Goal: Task Accomplishment & Management: Use online tool/utility

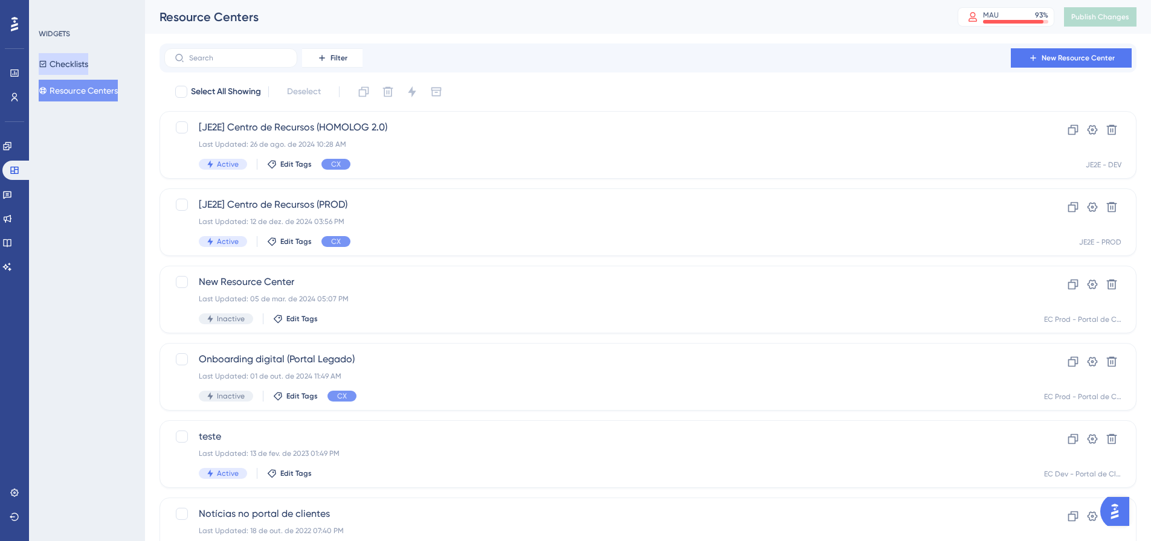
click at [83, 62] on button "Checklists" at bounding box center [64, 64] width 50 height 22
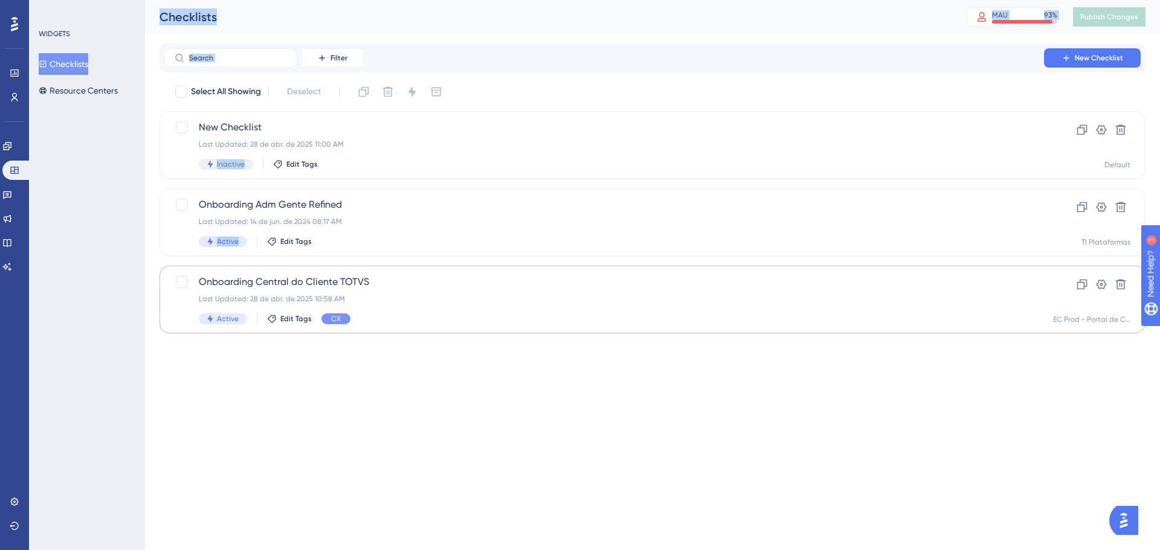
drag, startPoint x: 117, startPoint y: 271, endPoint x: 381, endPoint y: 317, distance: 267.4
click at [363, 277] on div "Performance Users Engagement Widgets Feedback Product Updates Knowledge Base AI…" at bounding box center [652, 176] width 1015 height 353
drag, startPoint x: 422, startPoint y: 433, endPoint x: 250, endPoint y: 279, distance: 230.6
click at [250, 0] on html "Performance Users Engagement Widgets Feedback Product Updates Knowledge Base AI…" at bounding box center [580, 0] width 1160 height 0
click at [415, 289] on span "Onboarding Central do Cliente TOTVS" at bounding box center [604, 282] width 811 height 15
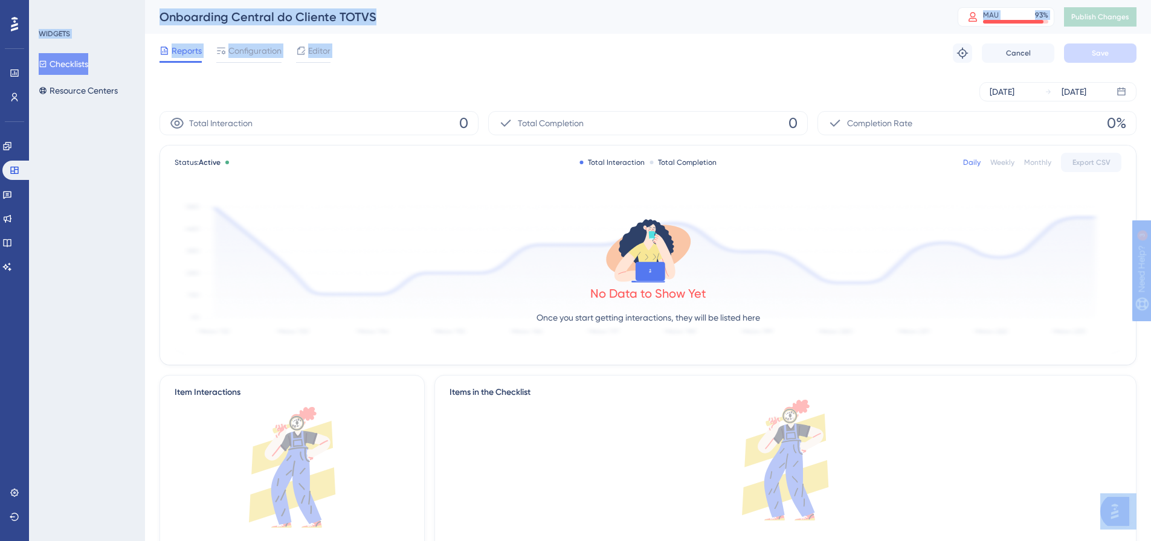
click at [414, 12] on div "Onboarding Central do Cliente TOTVS" at bounding box center [544, 16] width 768 height 17
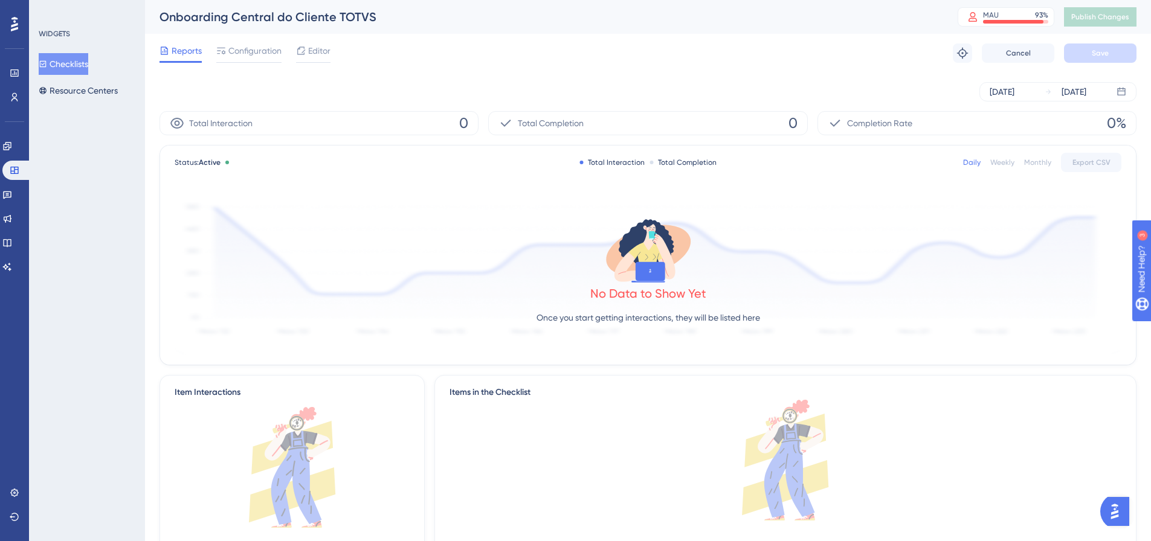
click at [414, 11] on div "Onboarding Central do Cliente TOTVS" at bounding box center [544, 16] width 768 height 17
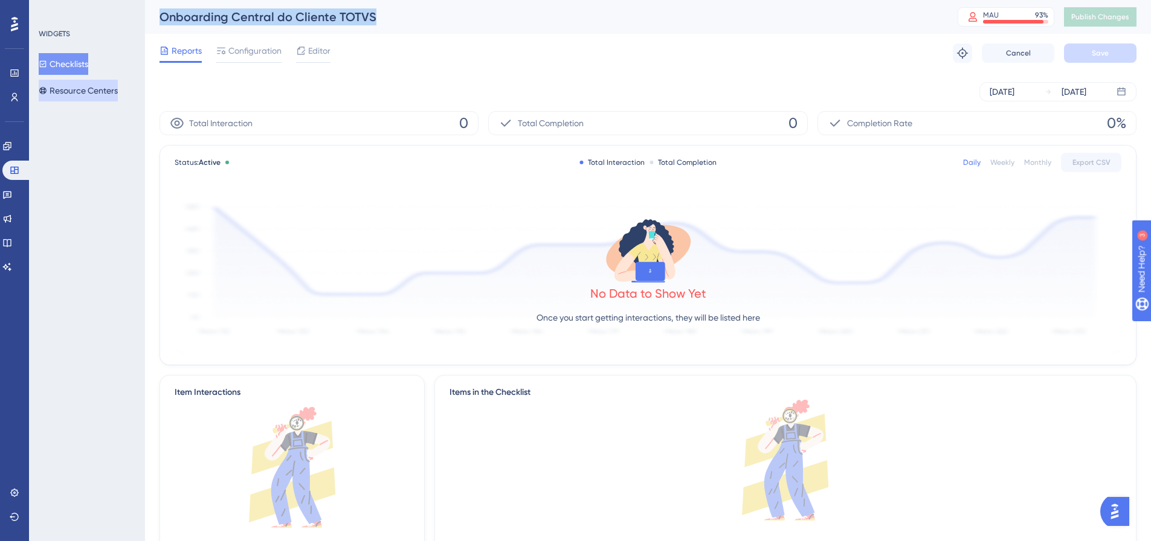
click at [107, 92] on button "Resource Centers" at bounding box center [78, 91] width 79 height 22
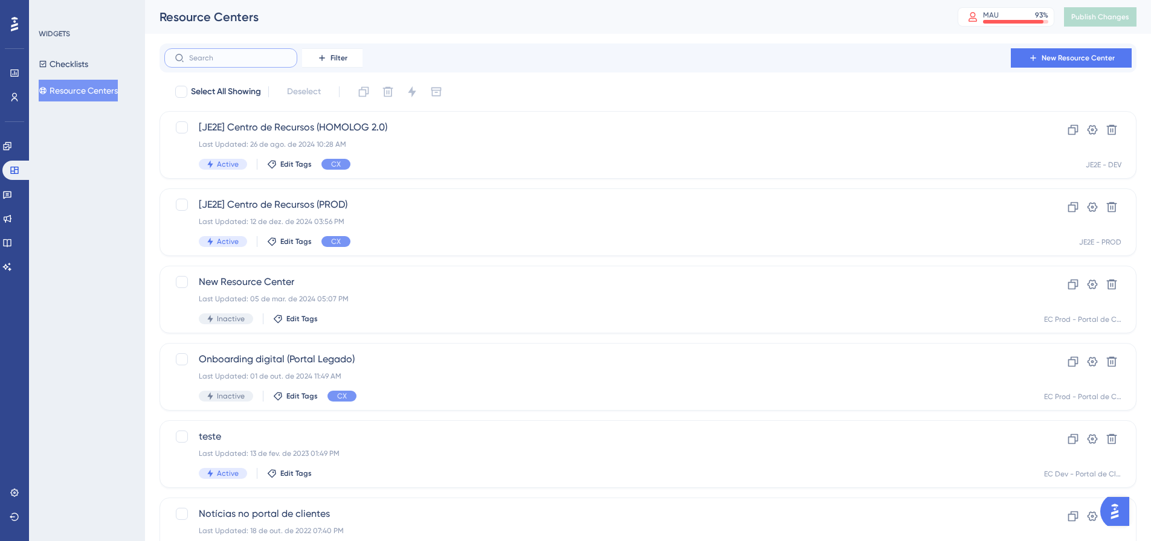
click at [216, 57] on input "text" at bounding box center [238, 58] width 98 height 8
paste input "Onboarding Central do Cliente TOTVS"
type input "Onboarding Central do Cliente TOTVS"
checkbox input "true"
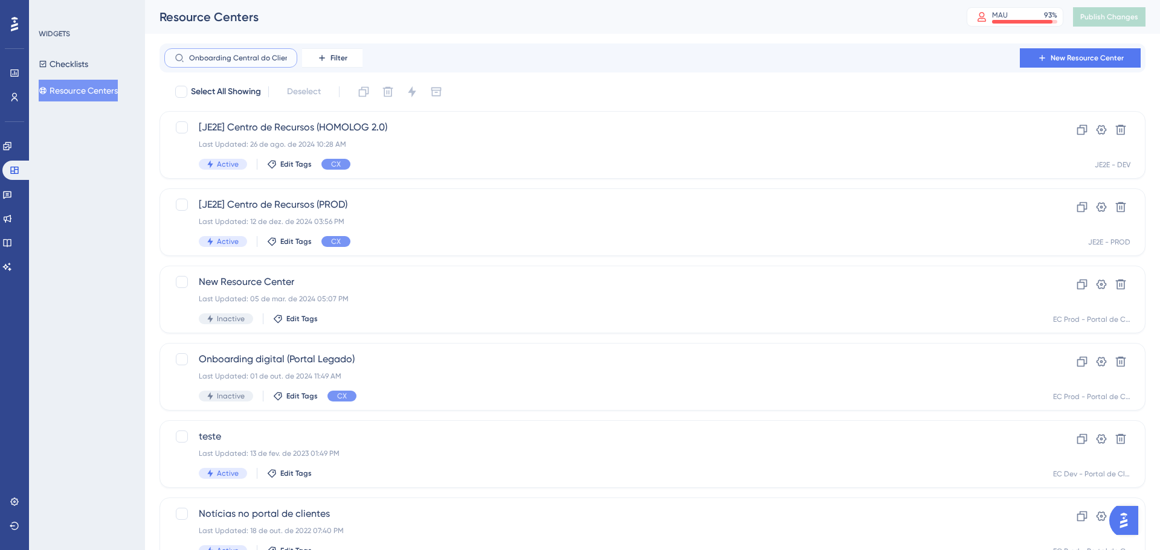
scroll to position [0, 28]
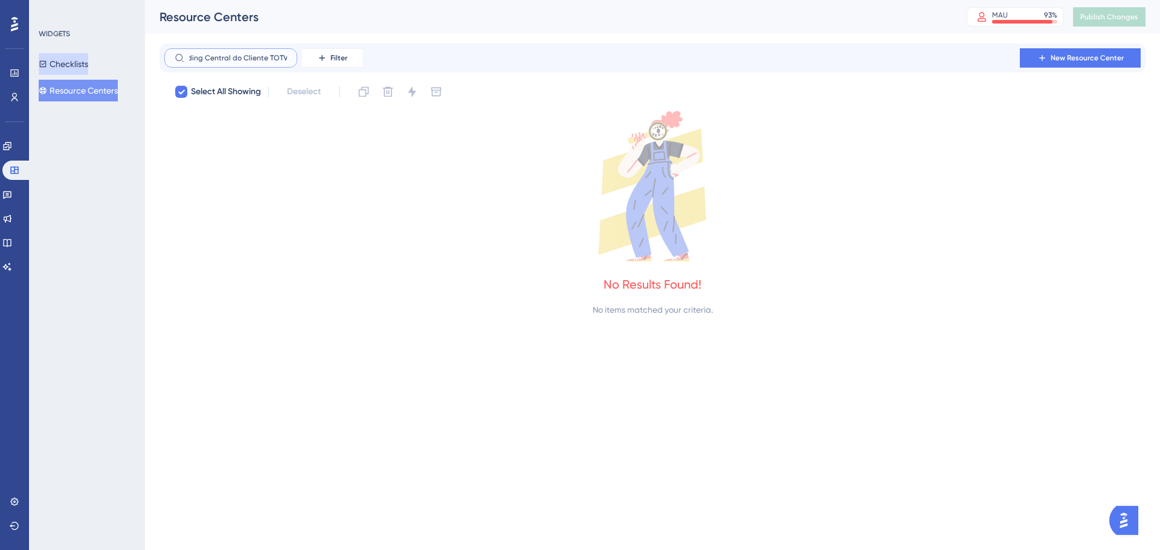
type input "Onboarding Central do Cliente TOTVS"
click at [88, 62] on button "Checklists" at bounding box center [64, 64] width 50 height 22
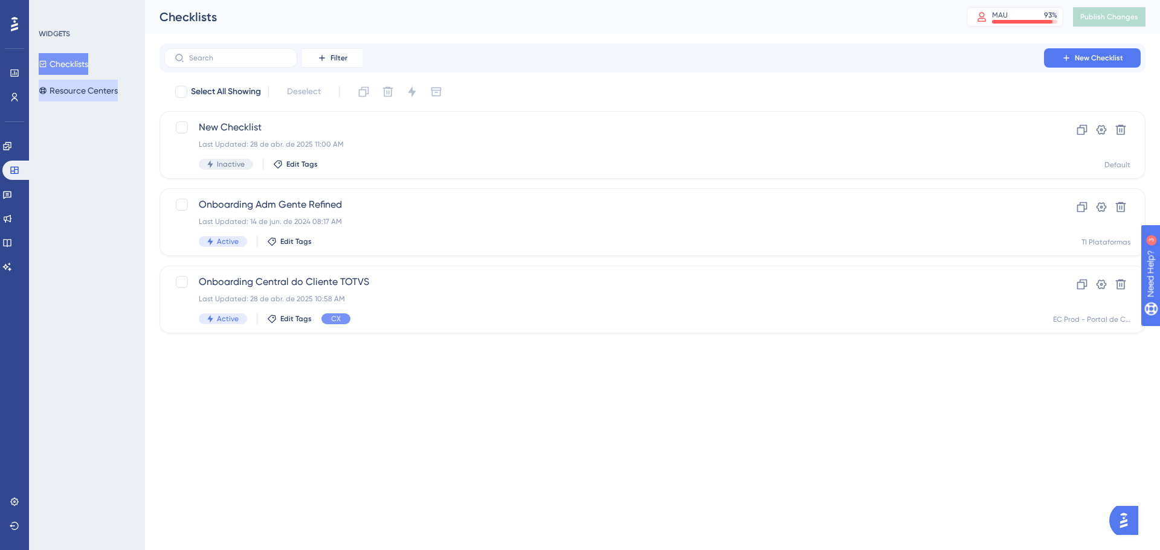
click at [86, 97] on button "Resource Centers" at bounding box center [78, 91] width 79 height 22
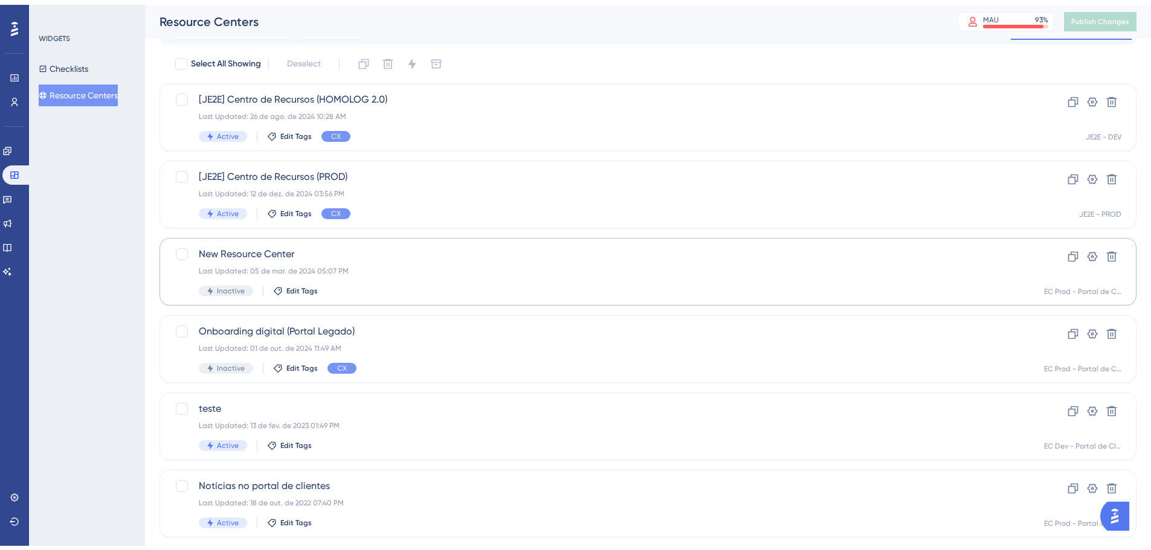
scroll to position [54, 0]
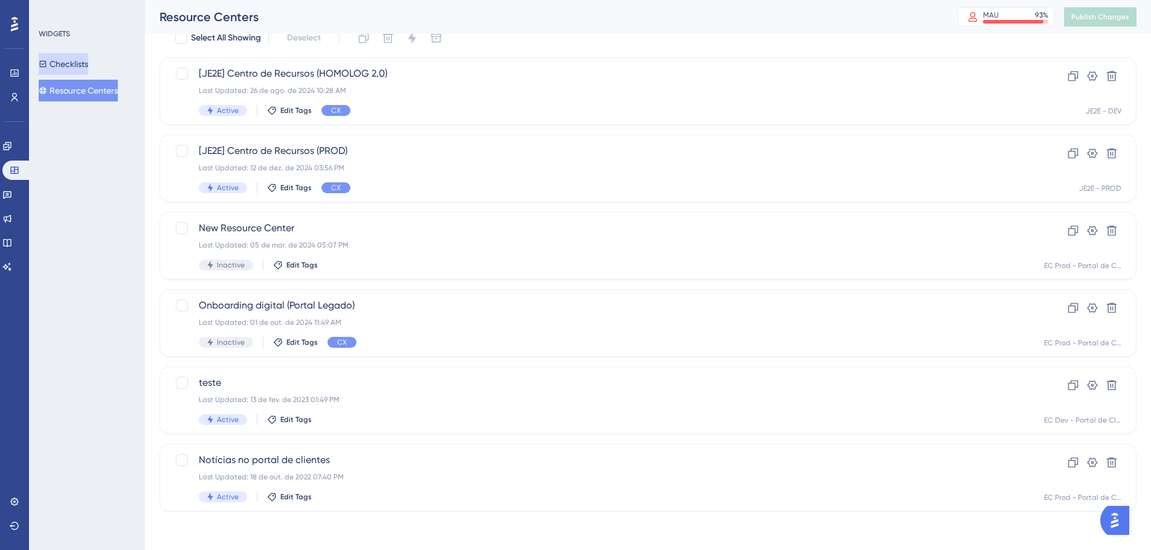
click at [77, 62] on button "Checklists" at bounding box center [64, 64] width 50 height 22
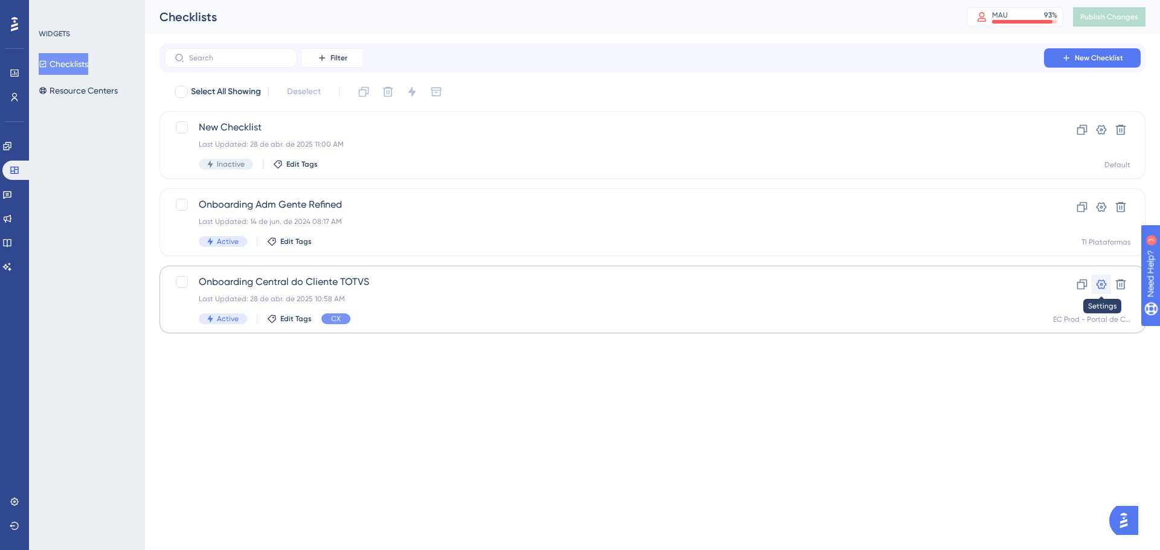
click at [1096, 282] on icon at bounding box center [1101, 285] width 12 height 12
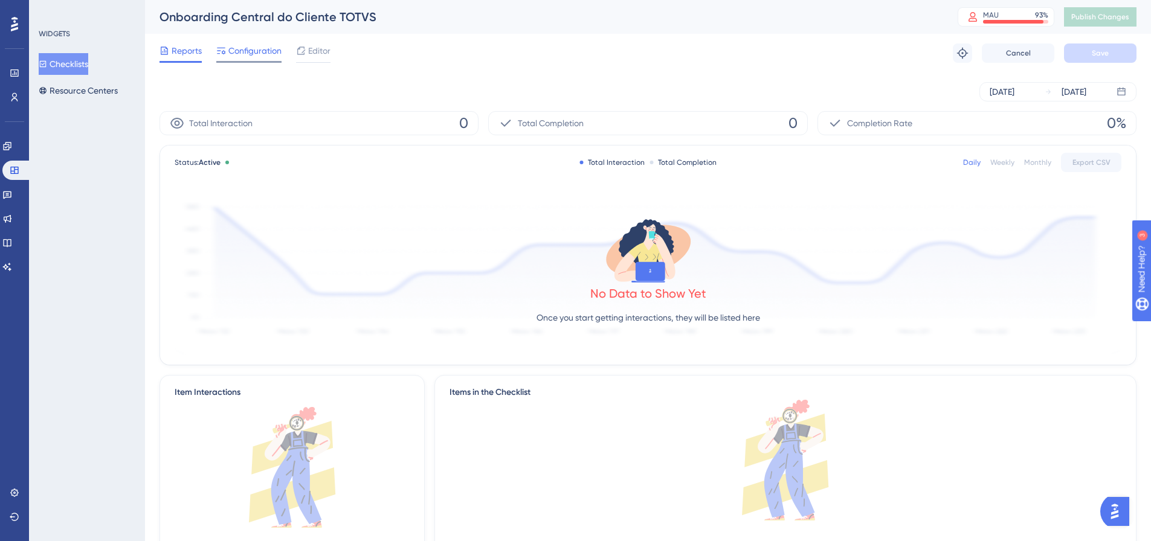
click at [244, 47] on span "Configuration" at bounding box center [254, 51] width 53 height 15
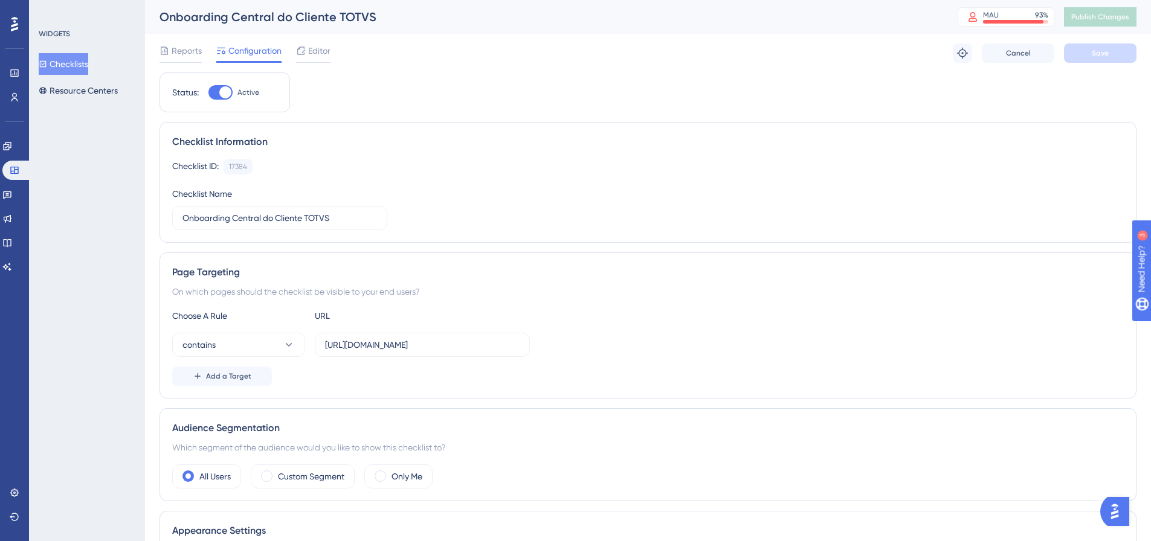
click at [77, 65] on button "Checklists" at bounding box center [64, 64] width 50 height 22
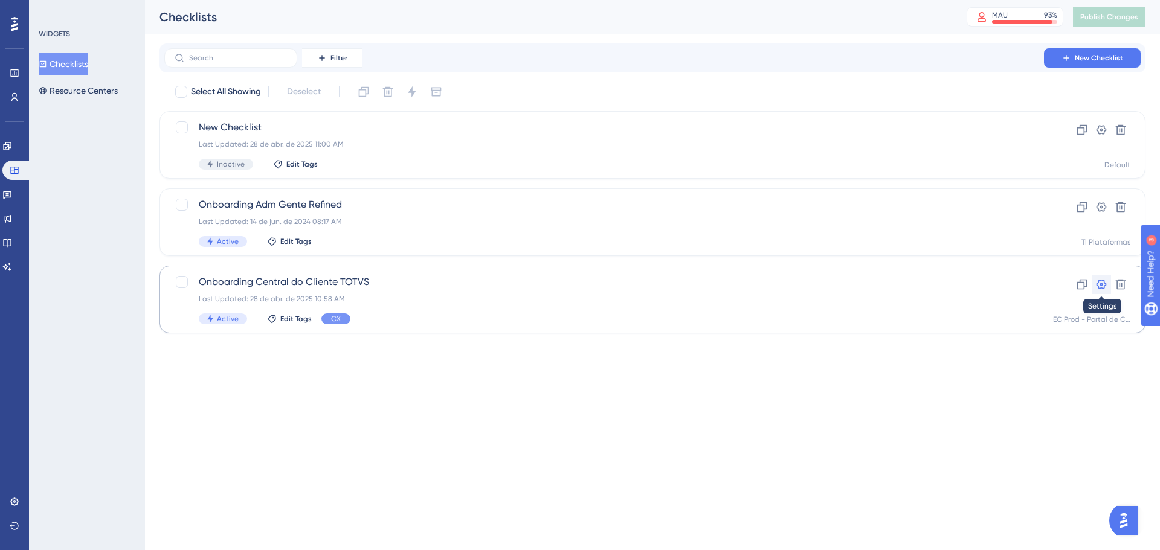
click at [1099, 282] on icon at bounding box center [1102, 285] width 10 height 10
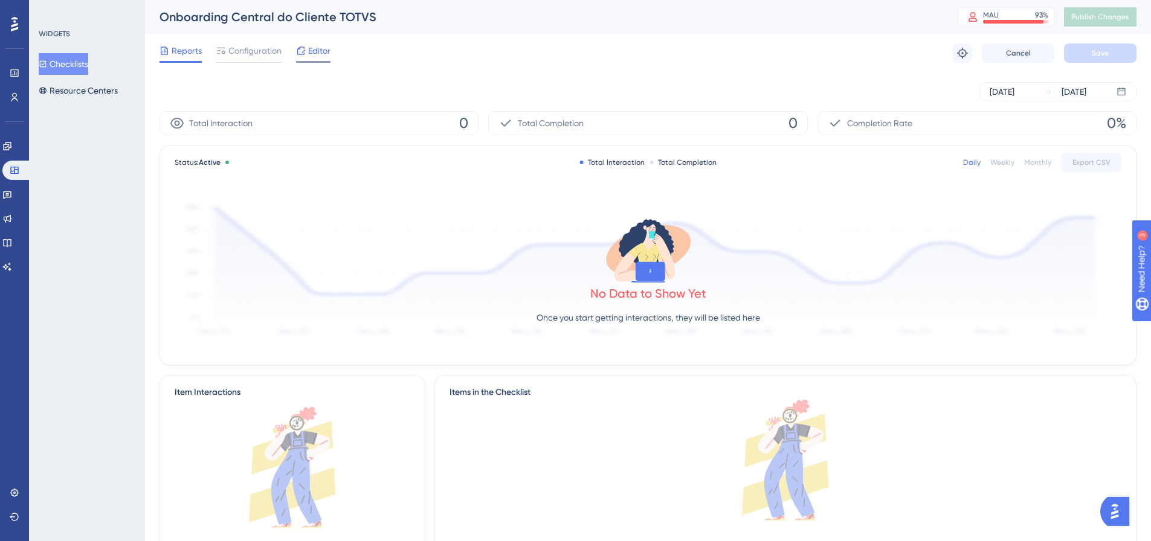
click at [316, 51] on span "Editor" at bounding box center [319, 51] width 22 height 15
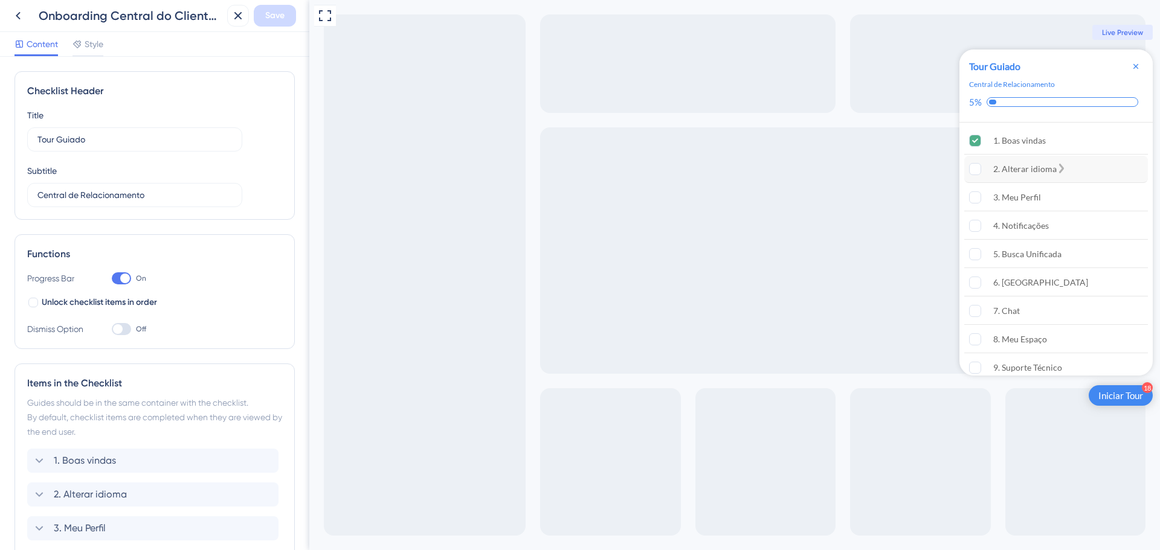
click at [1024, 168] on div "2. Alterar idioma" at bounding box center [1024, 169] width 63 height 15
click at [975, 167] on rect "2. Alterar idioma is incomplete." at bounding box center [975, 169] width 11 height 11
click at [100, 46] on span "Style" at bounding box center [94, 44] width 19 height 15
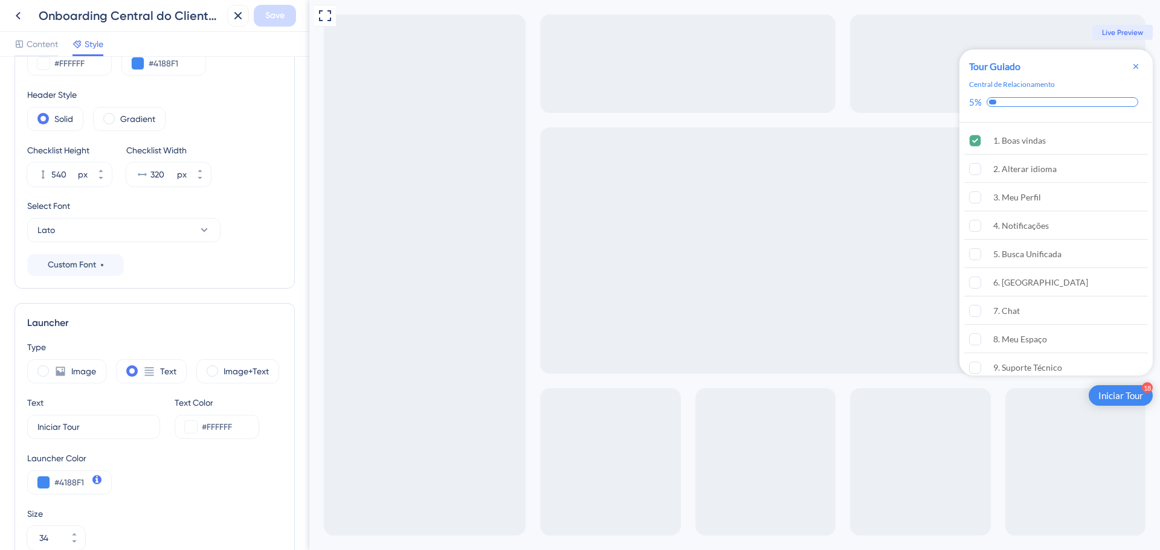
scroll to position [121, 0]
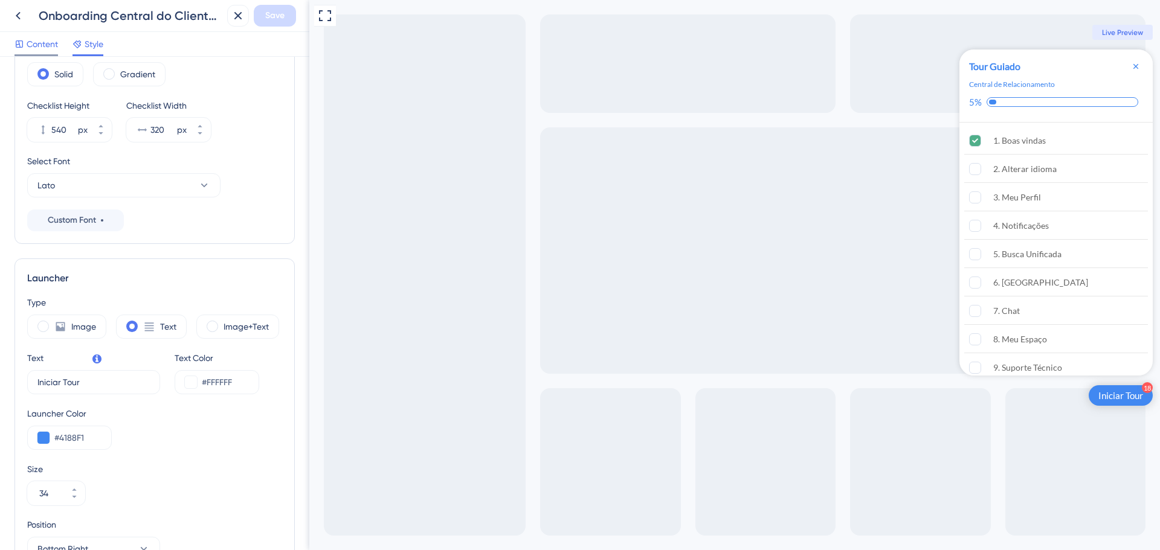
click at [40, 44] on span "Content" at bounding box center [42, 44] width 31 height 15
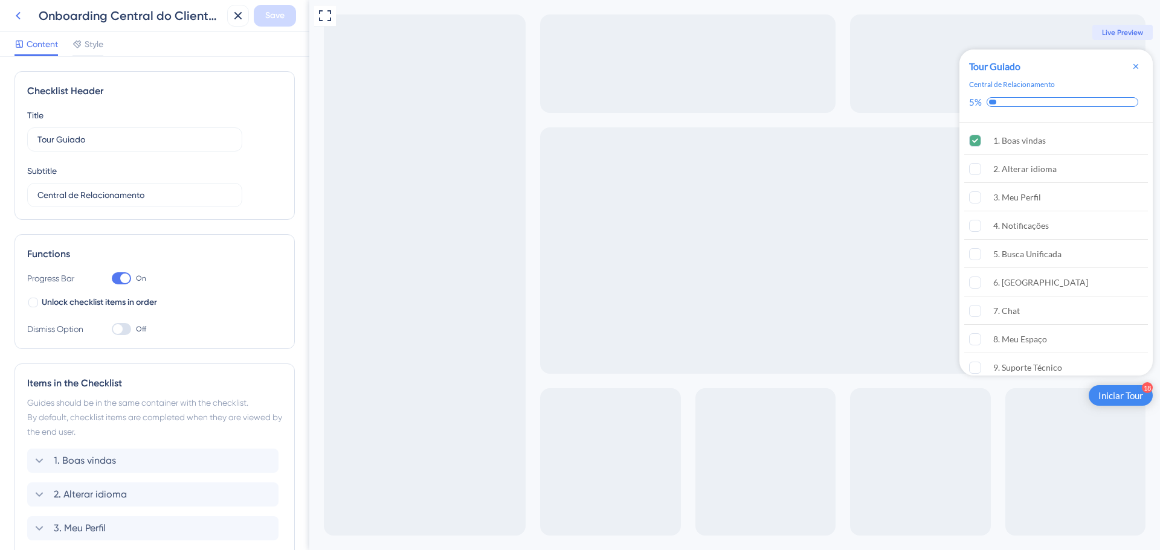
click at [19, 18] on icon at bounding box center [18, 16] width 5 height 8
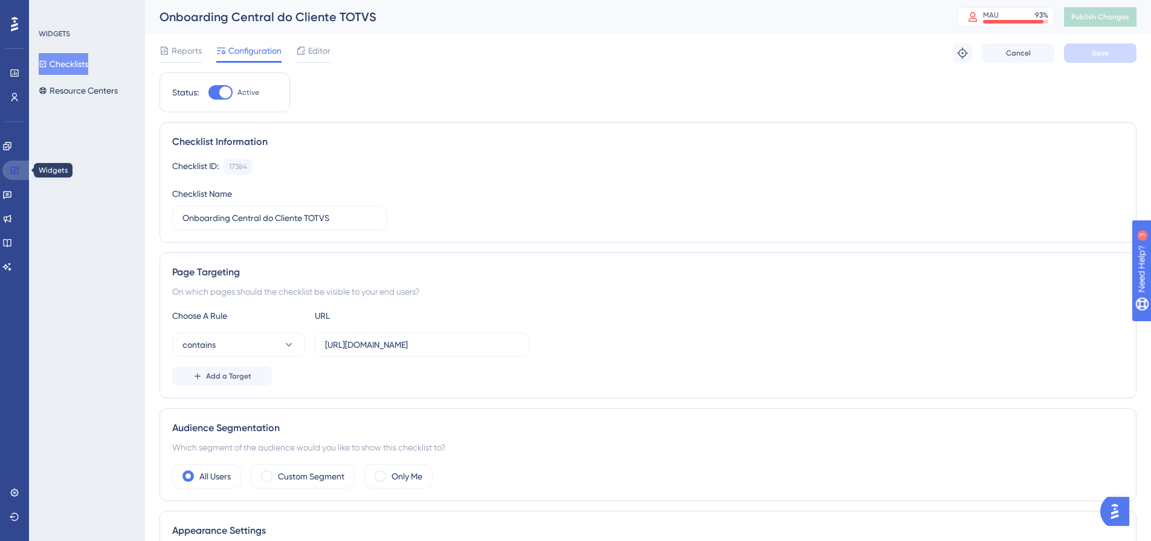
click at [16, 167] on icon at bounding box center [14, 170] width 8 height 7
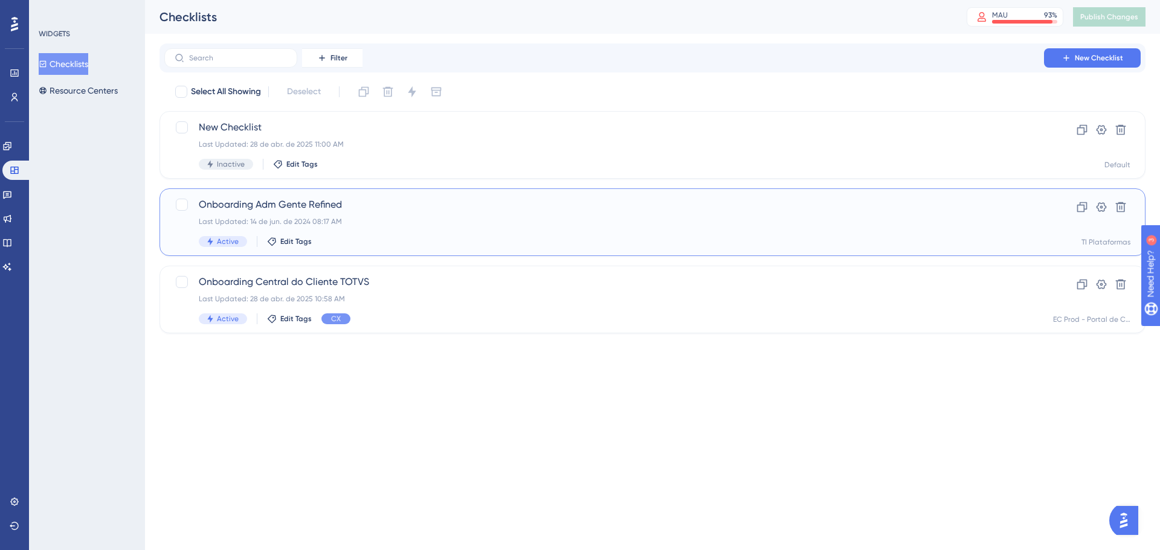
click at [388, 221] on div "Last Updated: 14 de jun. de 2024 08:17 AM" at bounding box center [604, 222] width 811 height 10
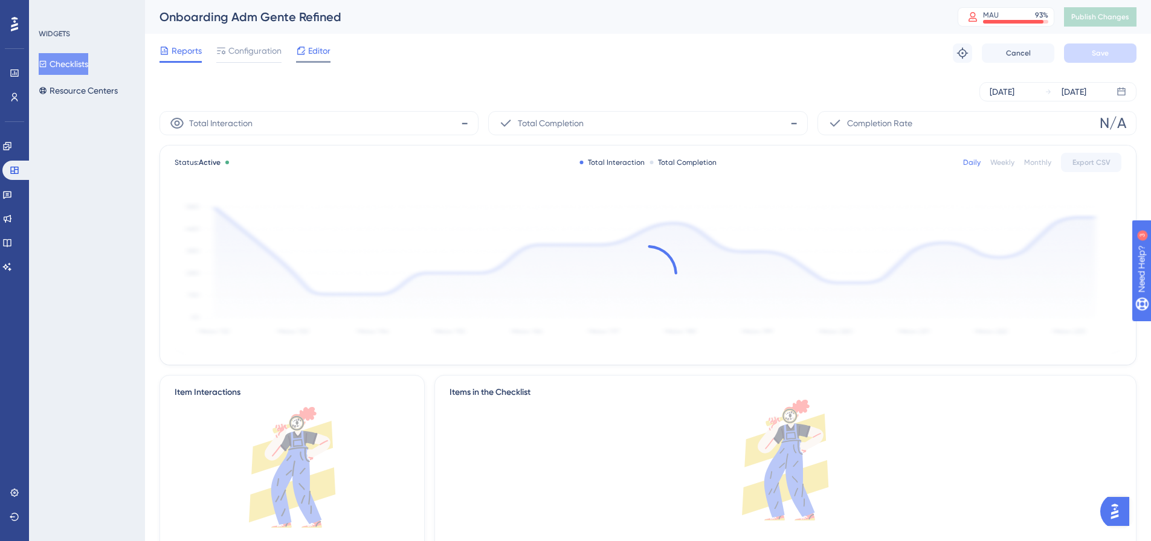
click at [317, 51] on span "Editor" at bounding box center [319, 51] width 22 height 15
click at [10, 169] on icon at bounding box center [15, 171] width 10 height 10
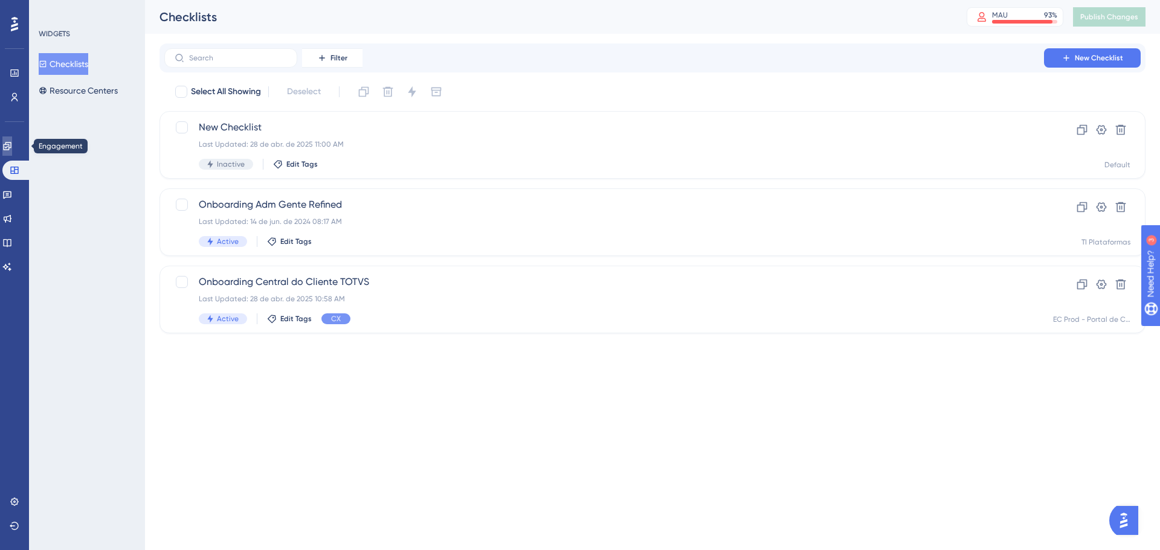
click at [12, 146] on icon at bounding box center [7, 146] width 10 height 10
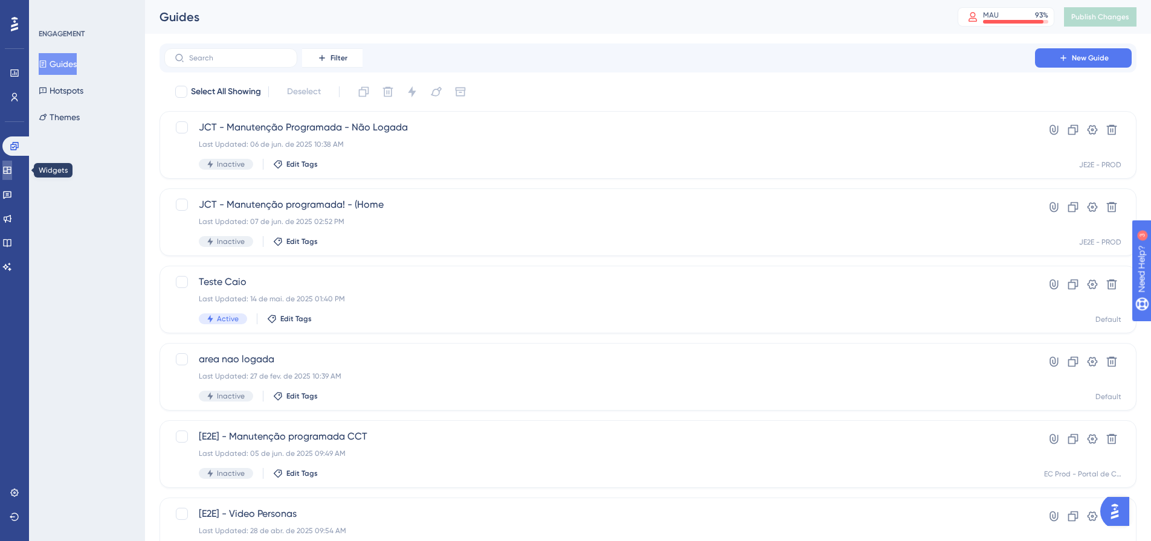
click at [11, 167] on icon at bounding box center [7, 170] width 8 height 7
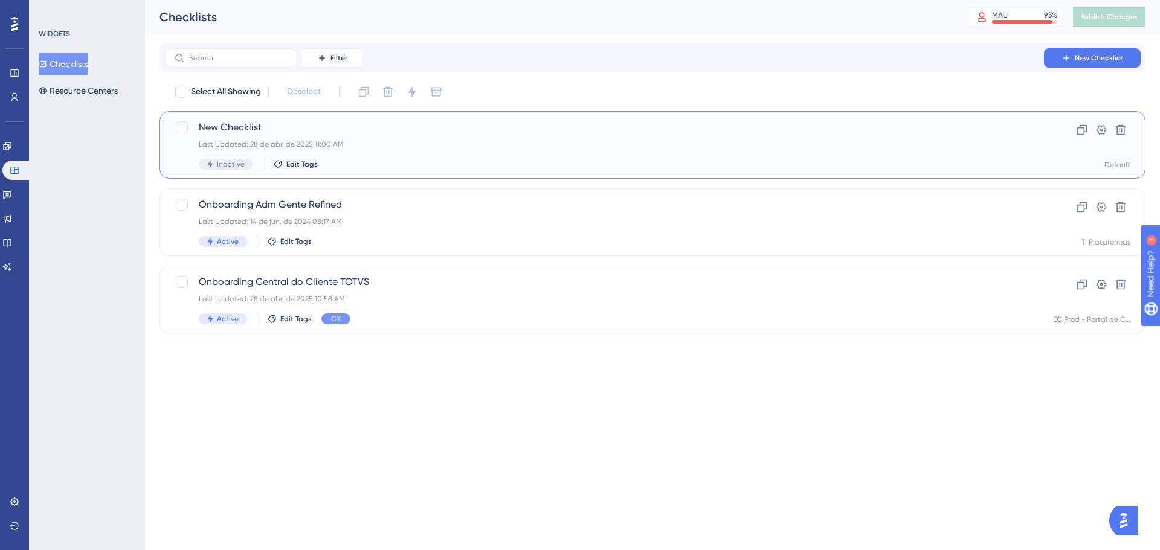
click at [391, 139] on div "New Checklist Last Updated: 28 de abr. de 2025 11:00 AM Inactive Edit Tags" at bounding box center [604, 145] width 811 height 50
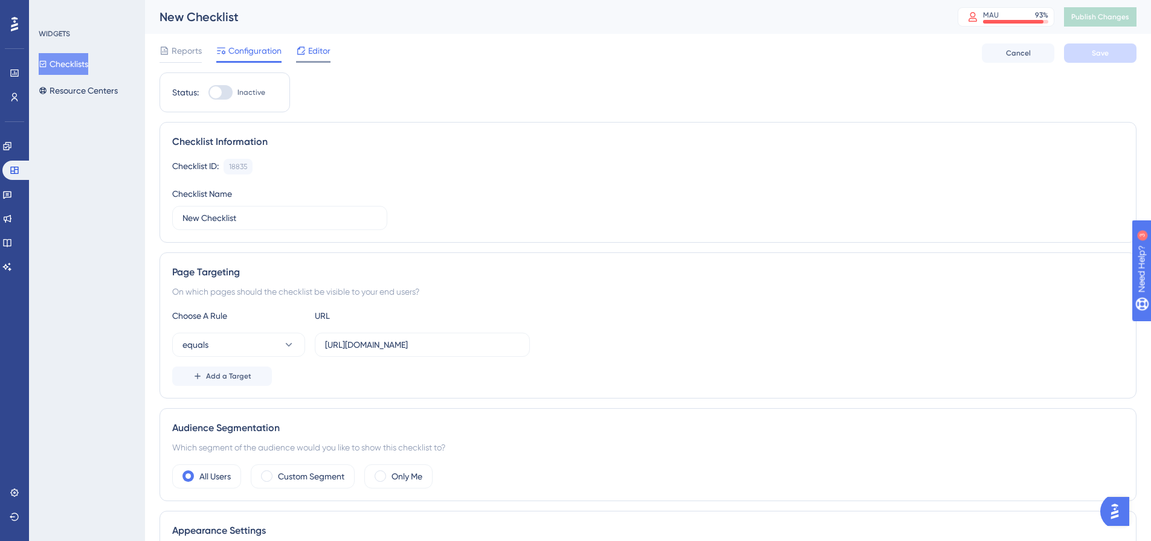
click at [322, 51] on span "Editor" at bounding box center [319, 51] width 22 height 15
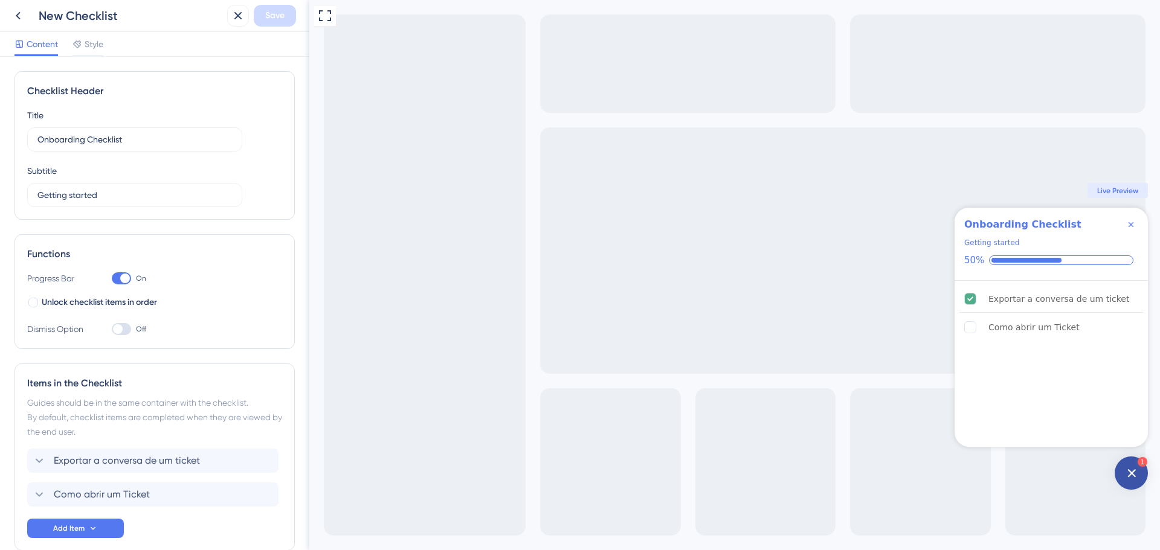
click at [15, 11] on icon at bounding box center [18, 15] width 15 height 15
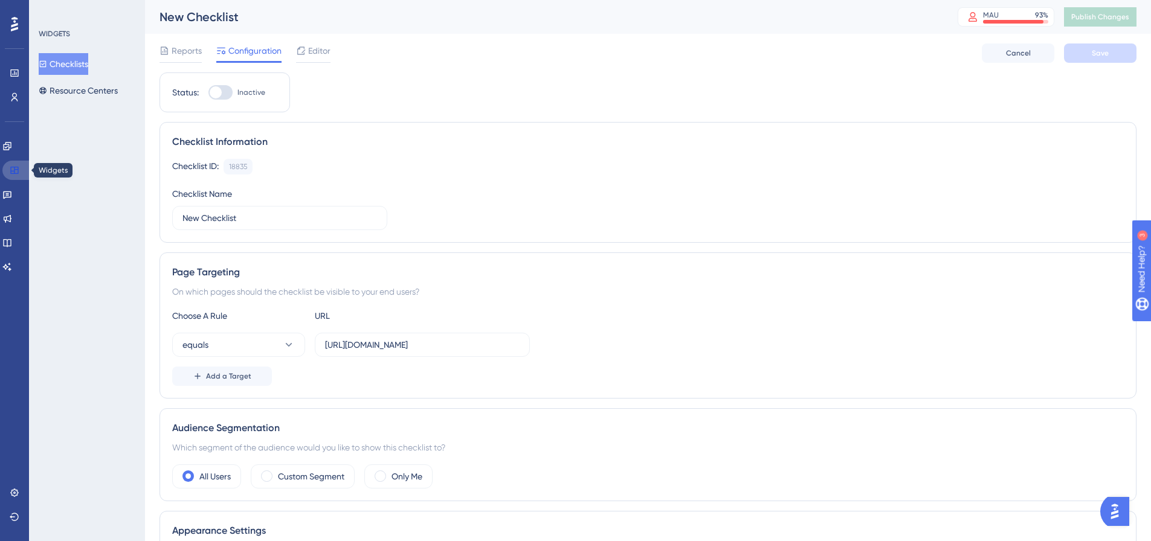
click at [18, 166] on icon at bounding box center [15, 171] width 10 height 10
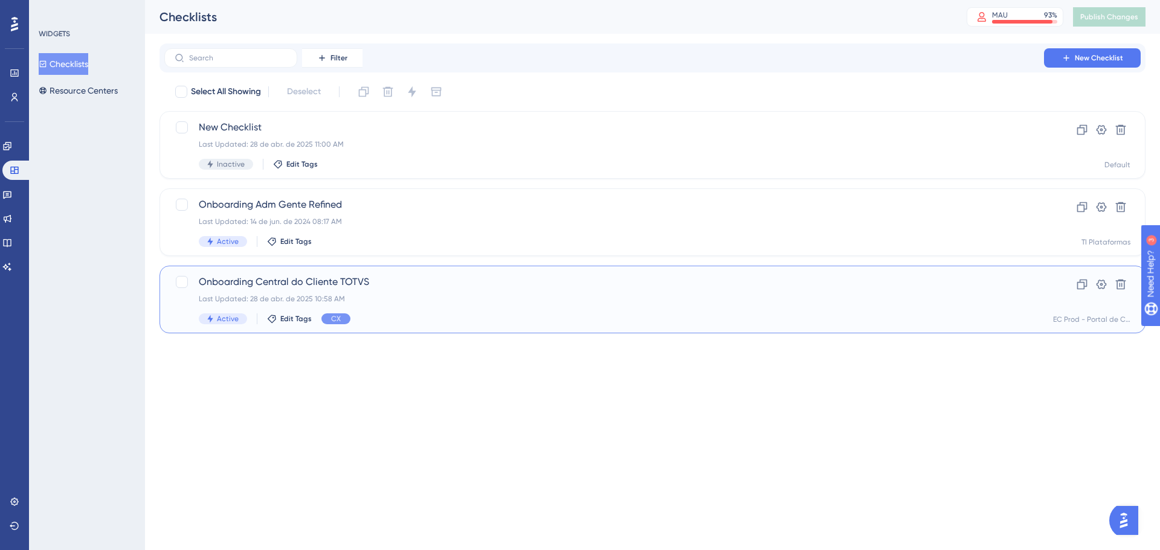
click at [398, 298] on div "Last Updated: 28 de abr. de 2025 10:58 AM" at bounding box center [604, 299] width 811 height 10
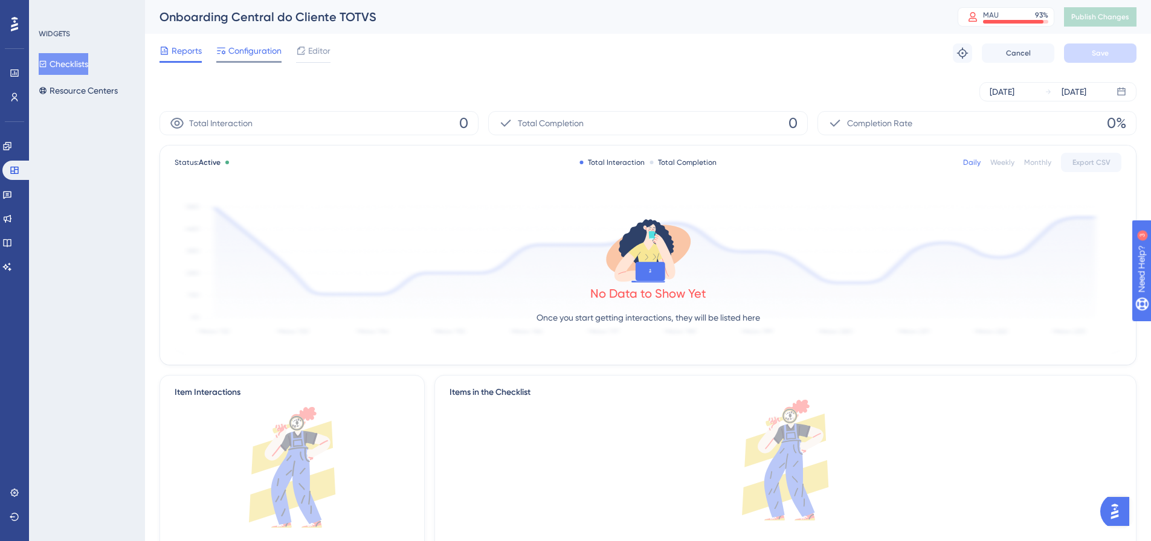
click at [257, 51] on span "Configuration" at bounding box center [254, 51] width 53 height 15
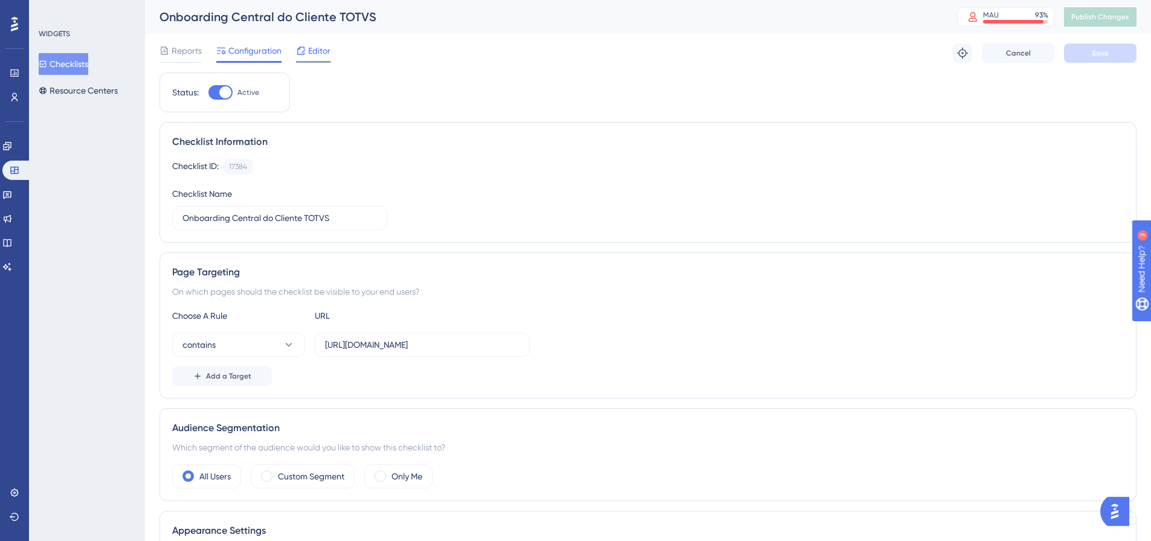
click at [317, 46] on span "Editor" at bounding box center [319, 51] width 22 height 15
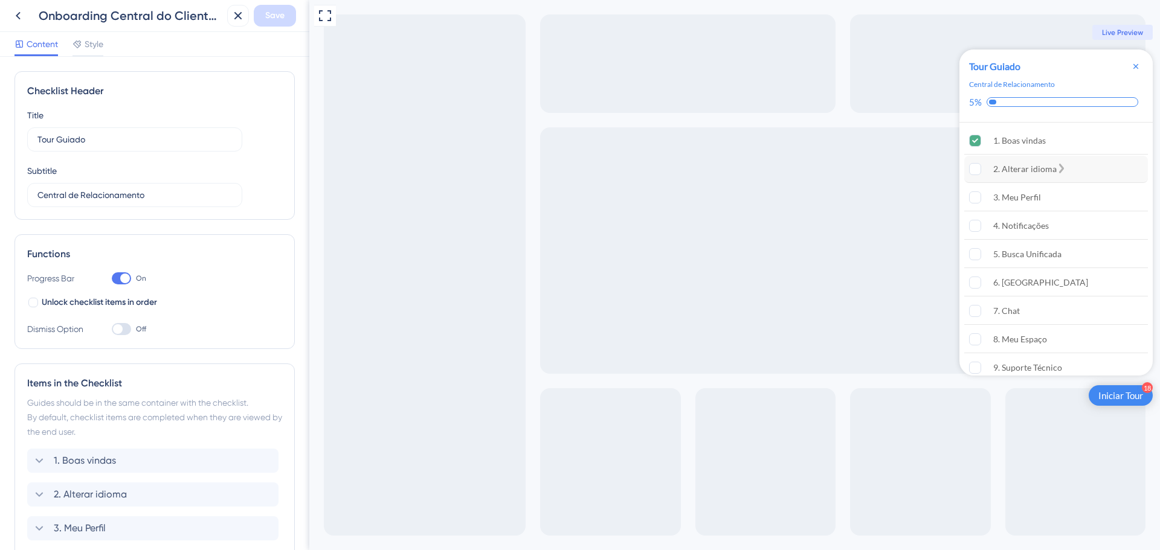
click at [1039, 162] on div "2. Alterar idioma" at bounding box center [1056, 169] width 184 height 27
click at [975, 170] on rect "2. Alterar idioma is incomplete." at bounding box center [975, 169] width 11 height 11
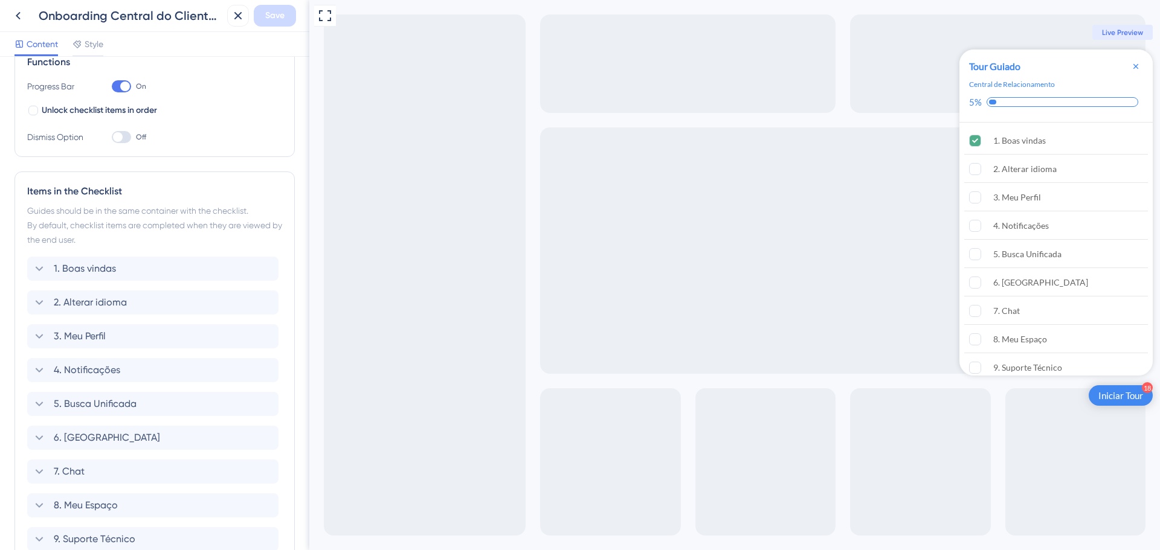
scroll to position [302, 0]
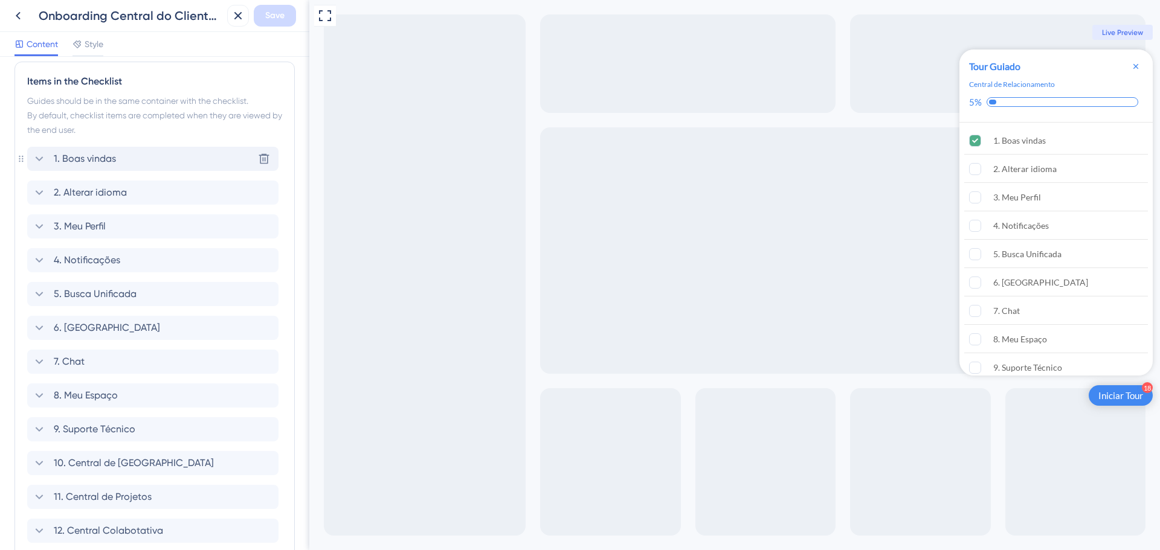
click at [42, 155] on icon at bounding box center [39, 159] width 15 height 15
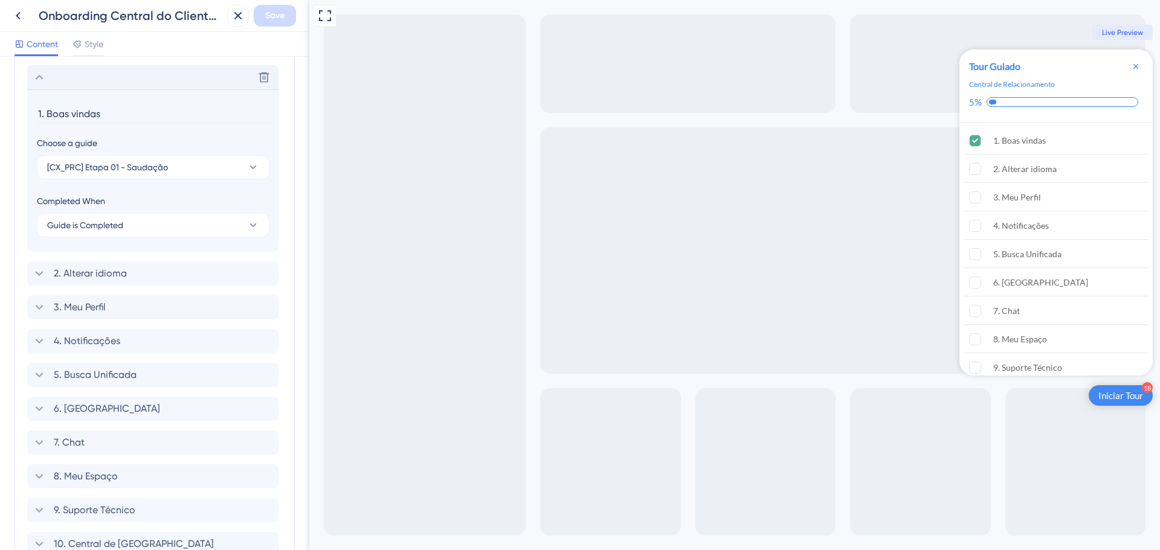
scroll to position [392, 0]
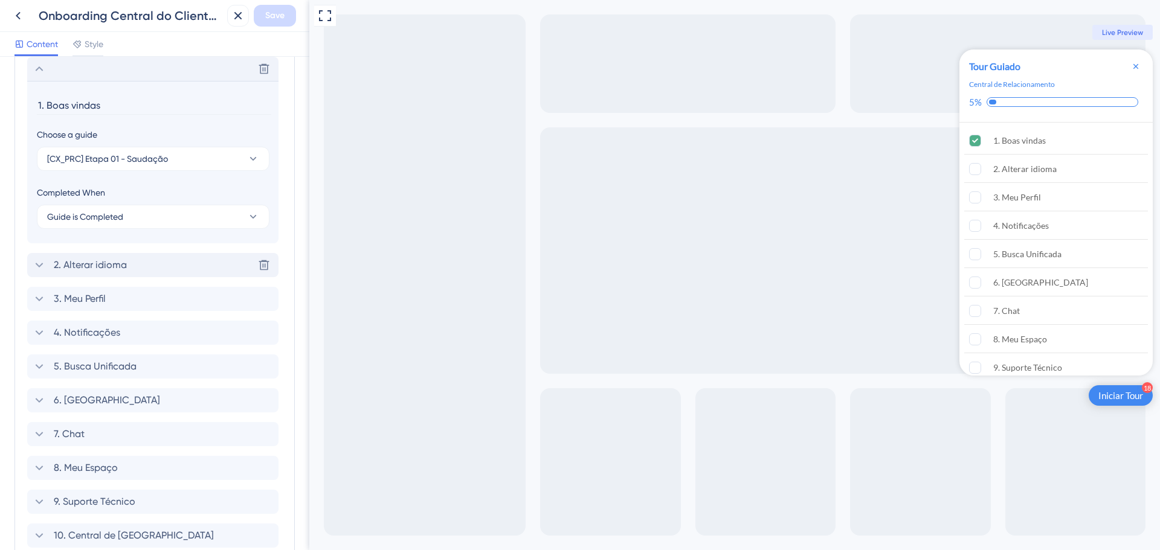
click at [37, 265] on icon at bounding box center [39, 265] width 15 height 15
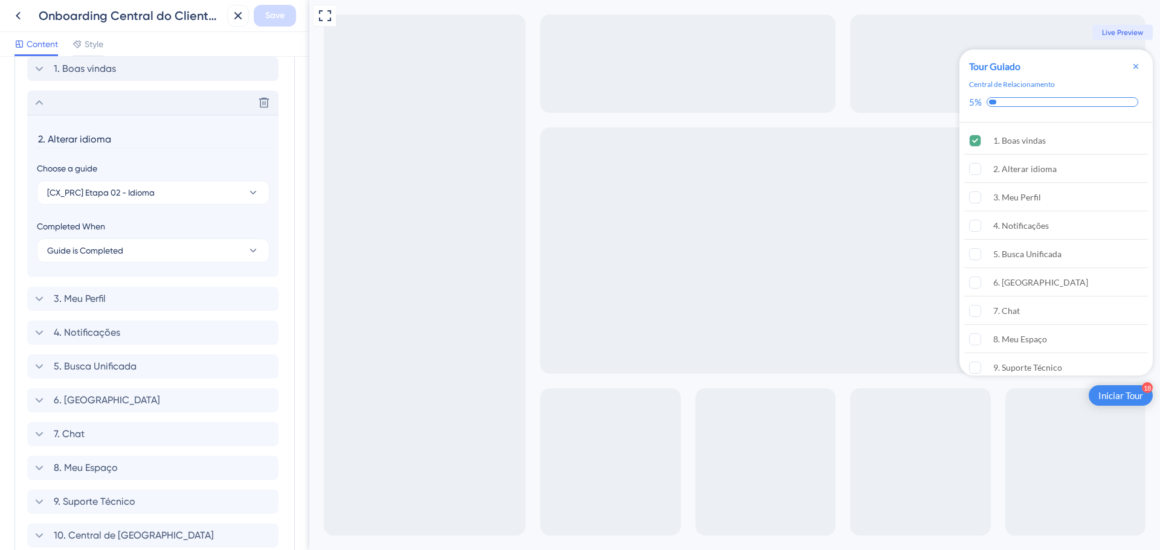
scroll to position [426, 0]
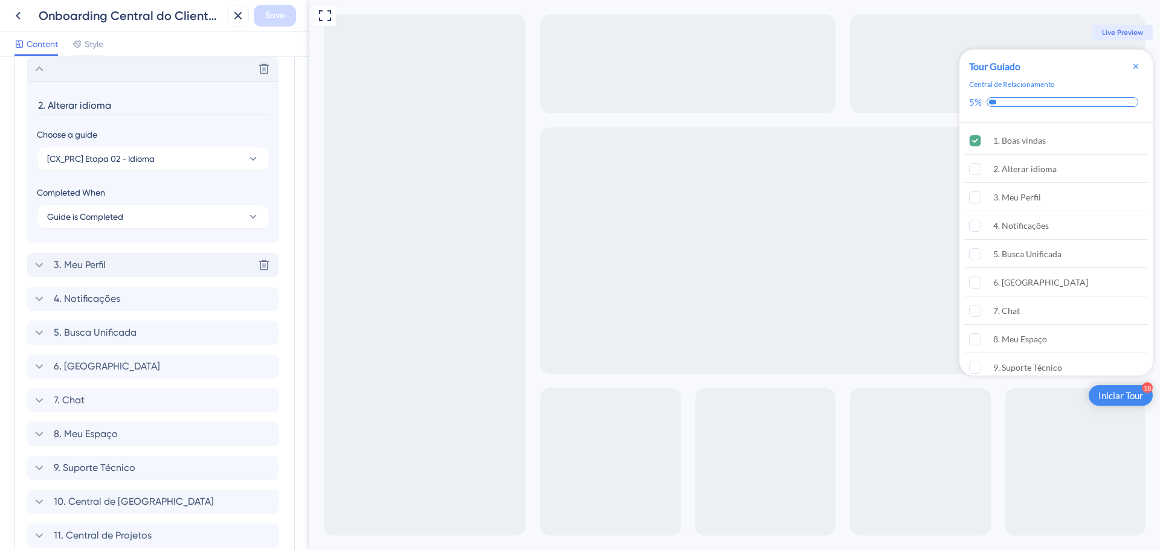
click at [36, 263] on icon at bounding box center [39, 265] width 15 height 15
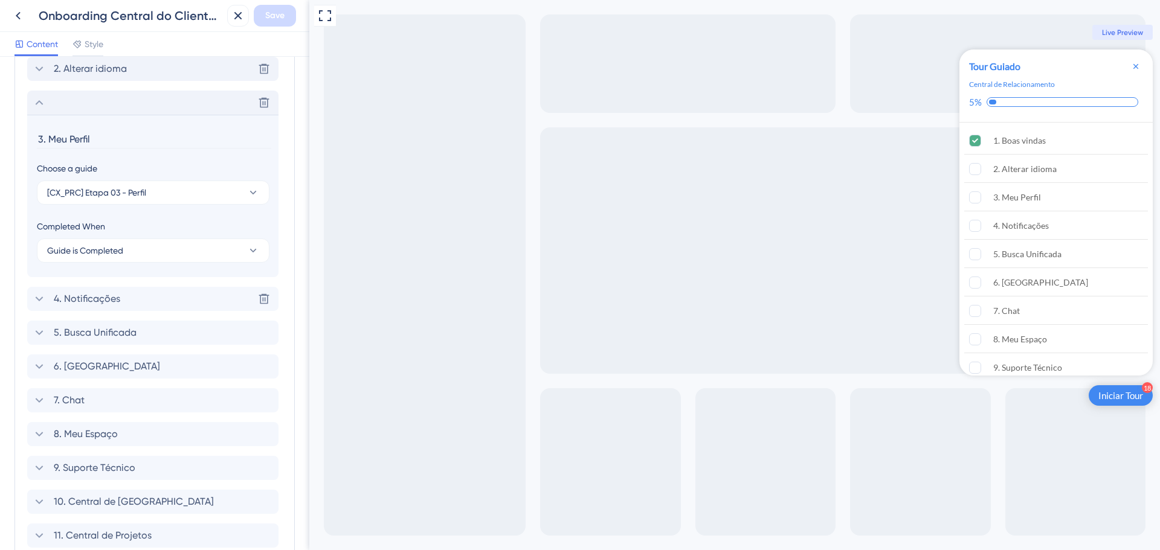
scroll to position [460, 0]
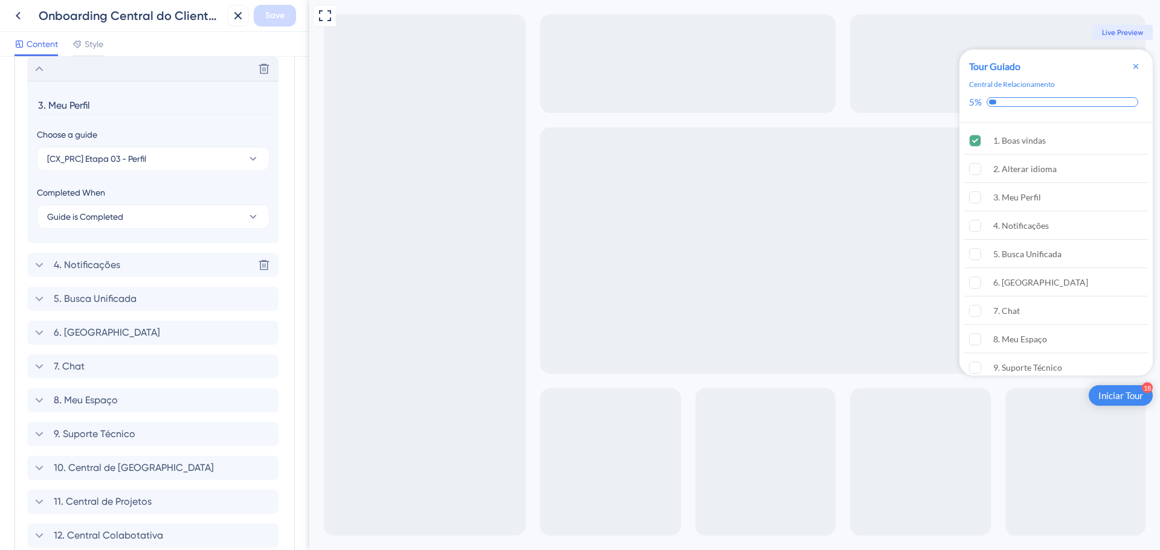
click at [36, 262] on icon at bounding box center [39, 265] width 15 height 15
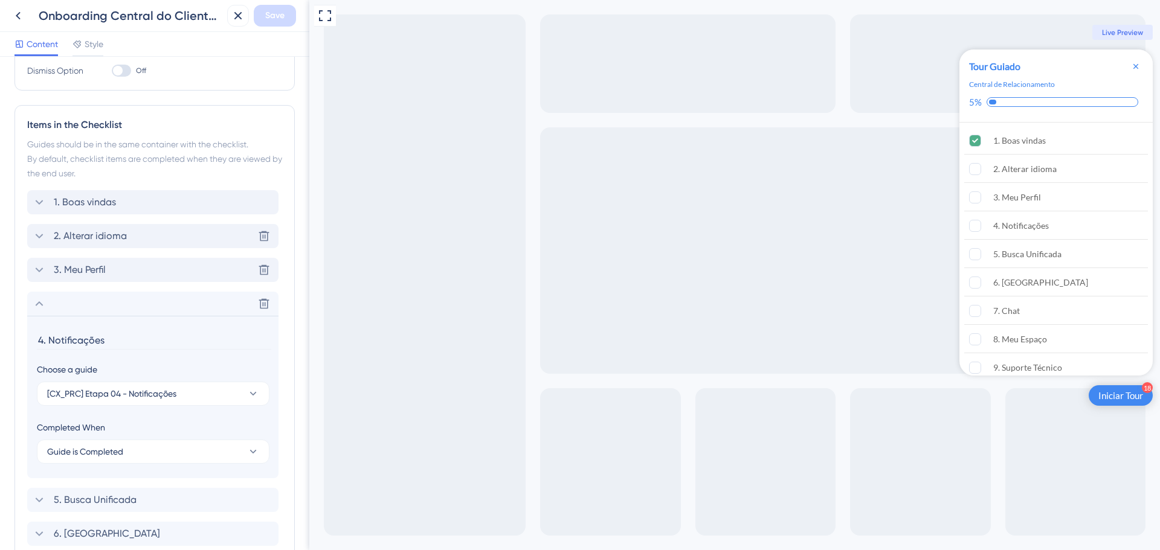
scroll to position [252, 0]
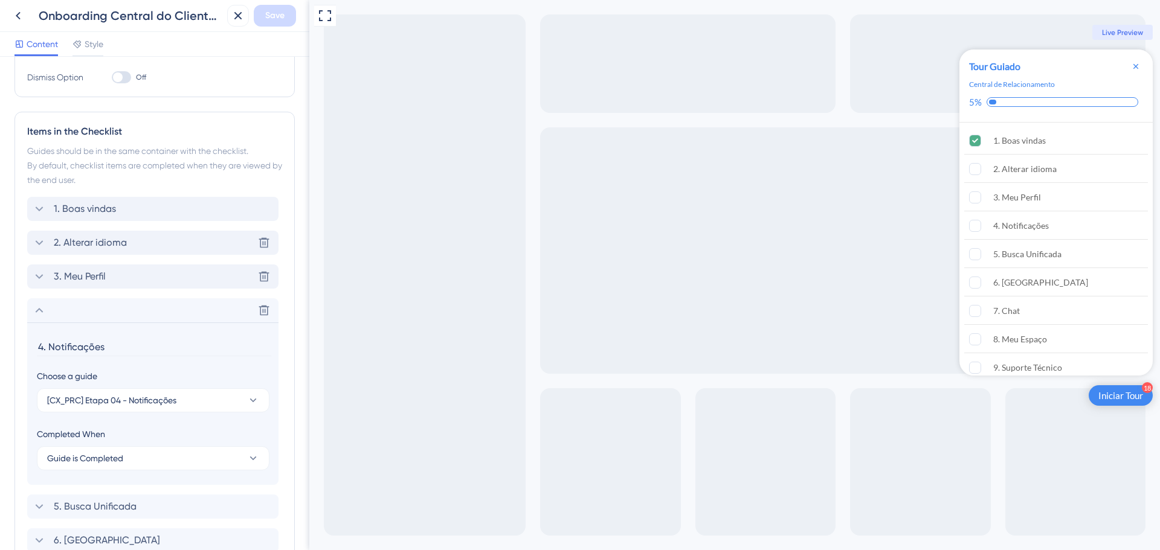
click at [77, 278] on span "3. Meu Perfil" at bounding box center [80, 276] width 52 height 15
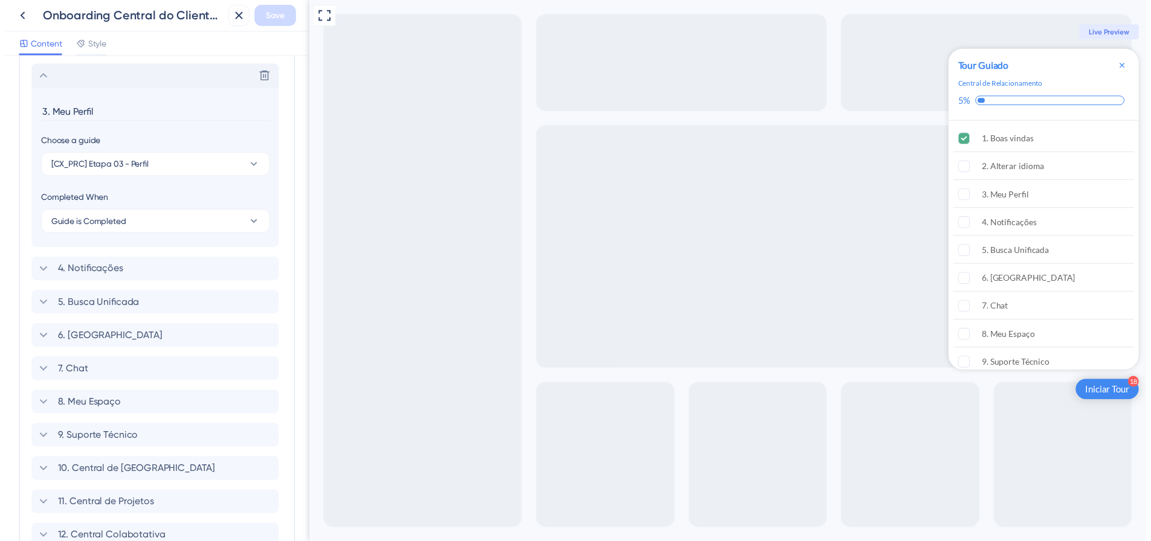
scroll to position [460, 0]
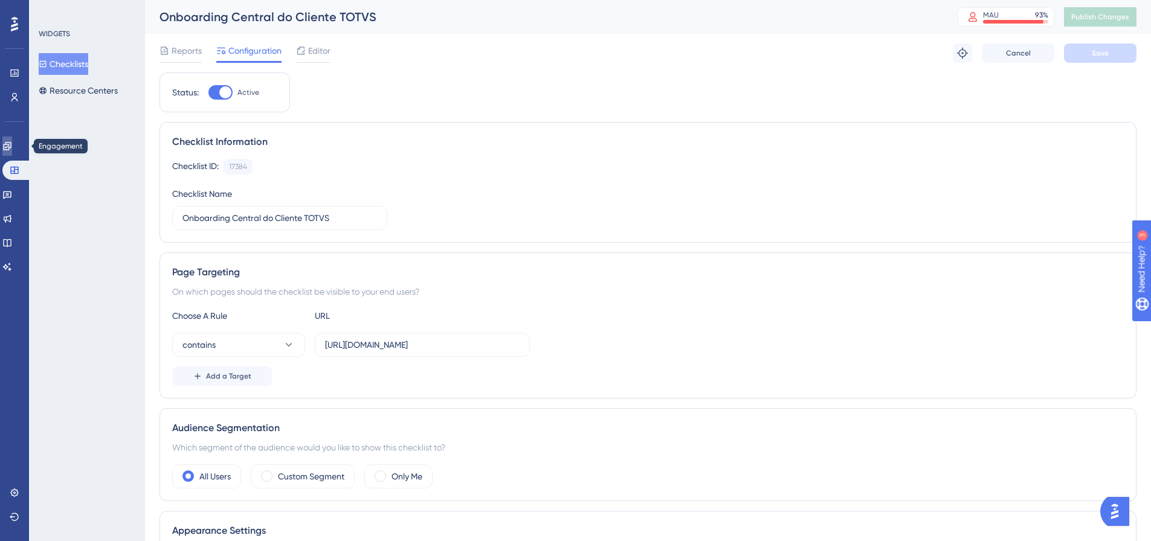
click at [12, 141] on icon at bounding box center [7, 146] width 10 height 10
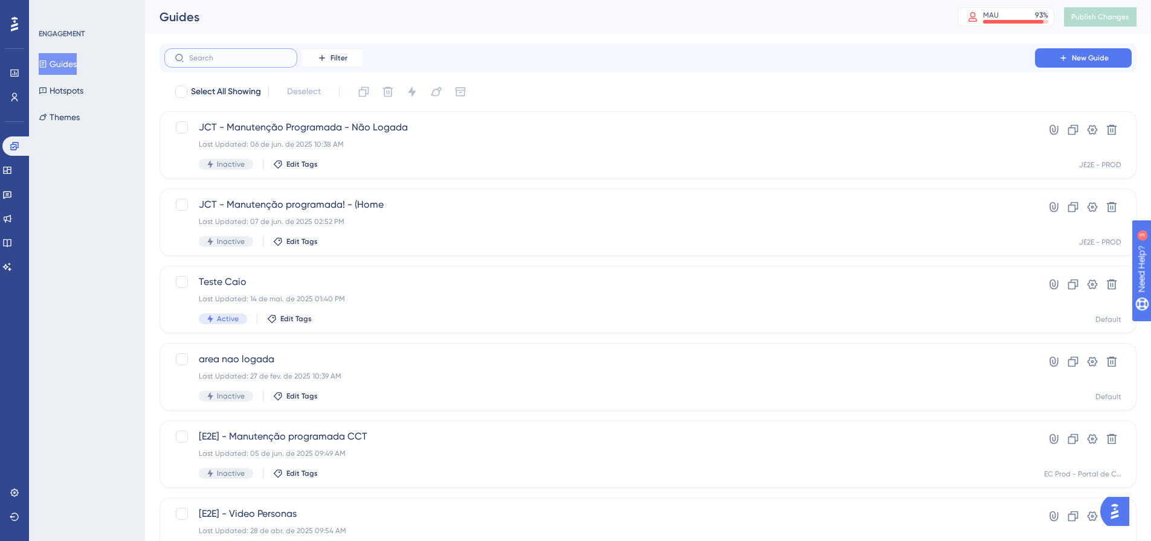
click at [265, 62] on input "text" at bounding box center [238, 58] width 98 height 8
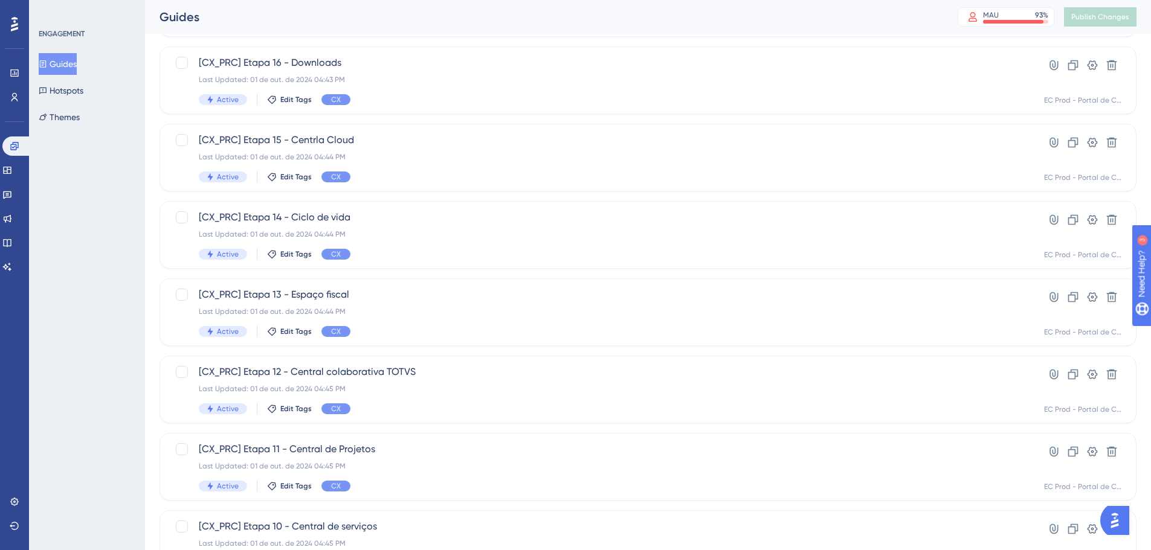
scroll to position [387, 0]
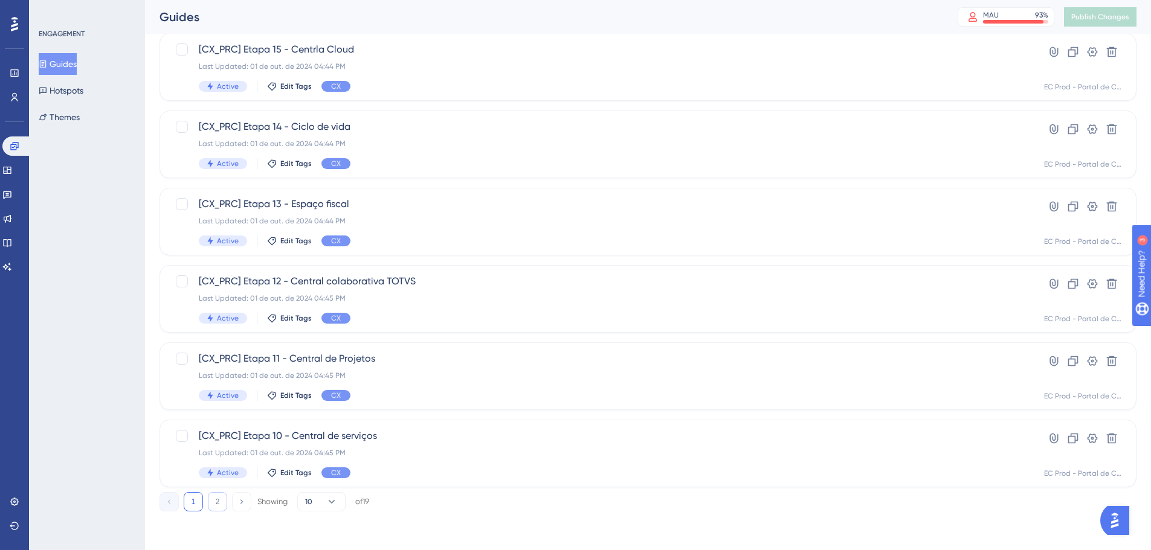
type input "prc"
click at [219, 505] on button "2" at bounding box center [217, 501] width 19 height 19
click at [430, 451] on div "Last Updated: 01 de out. de 2024 04:47 PM" at bounding box center [600, 453] width 802 height 10
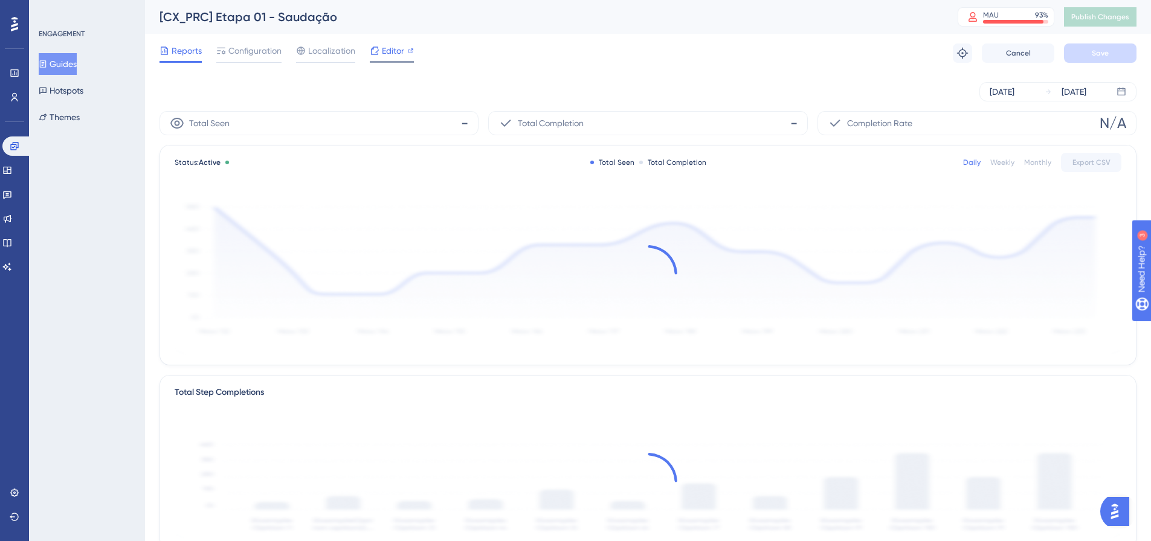
click at [388, 47] on span "Editor" at bounding box center [393, 51] width 22 height 15
